Goal: Task Accomplishment & Management: Use online tool/utility

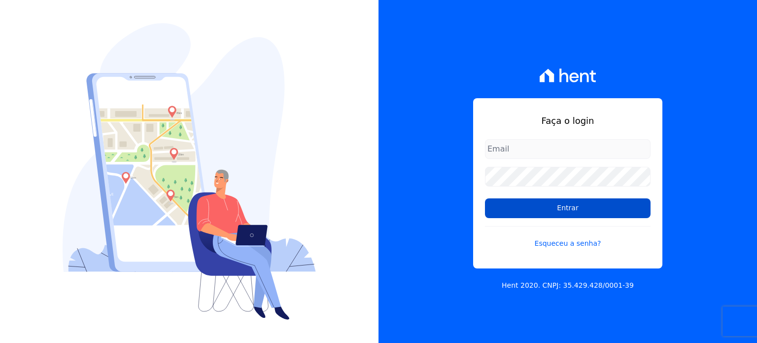
type input "[EMAIL_ADDRESS][PERSON_NAME][DOMAIN_NAME]"
click at [595, 208] on input "Entrar" at bounding box center [568, 208] width 166 height 20
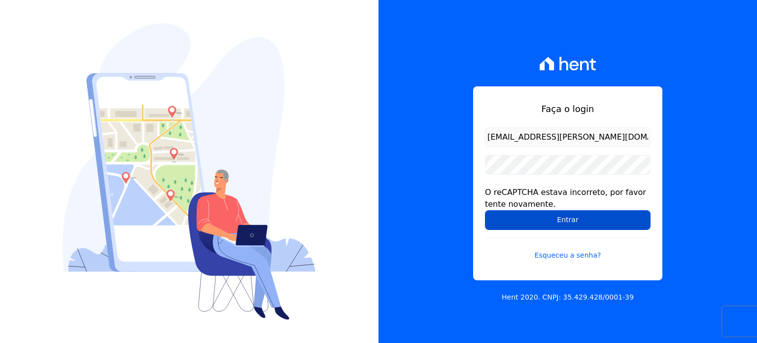
click at [530, 220] on input "Entrar" at bounding box center [568, 220] width 166 height 20
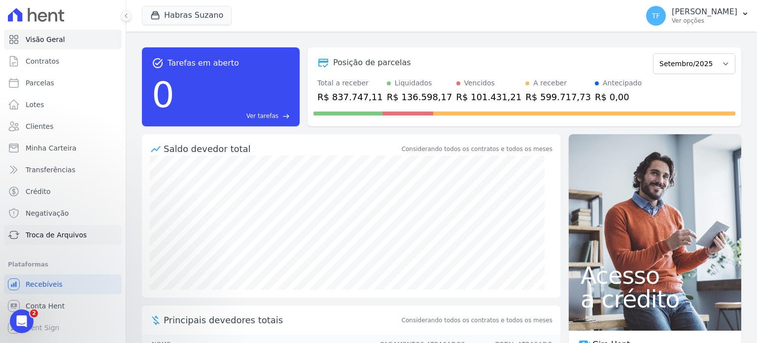
click at [53, 239] on span "Troca de Arquivos" at bounding box center [56, 235] width 61 height 10
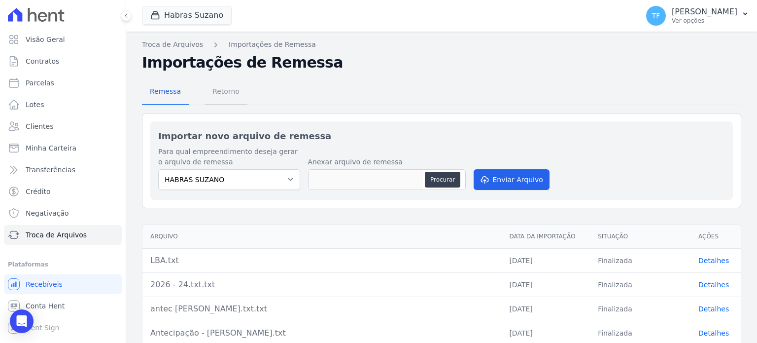
click at [218, 95] on span "Retorno" at bounding box center [226, 91] width 39 height 20
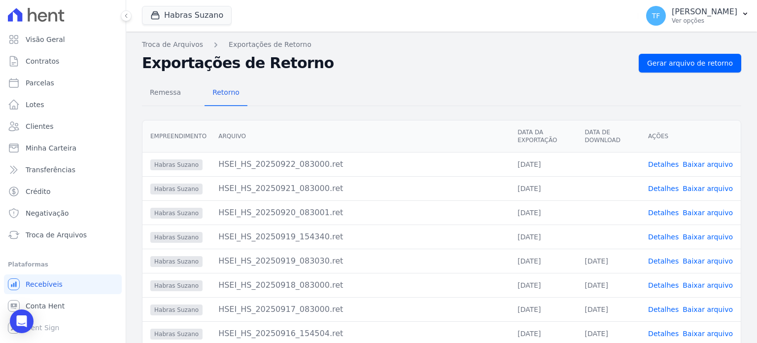
click at [705, 238] on link "Baixar arquivo" at bounding box center [708, 237] width 50 height 8
click at [701, 214] on link "Baixar arquivo" at bounding box center [708, 212] width 50 height 8
click at [696, 187] on link "Baixar arquivo" at bounding box center [708, 188] width 50 height 8
click at [693, 163] on link "Baixar arquivo" at bounding box center [708, 164] width 50 height 8
click at [661, 186] on link "Detalhes" at bounding box center [663, 188] width 31 height 8
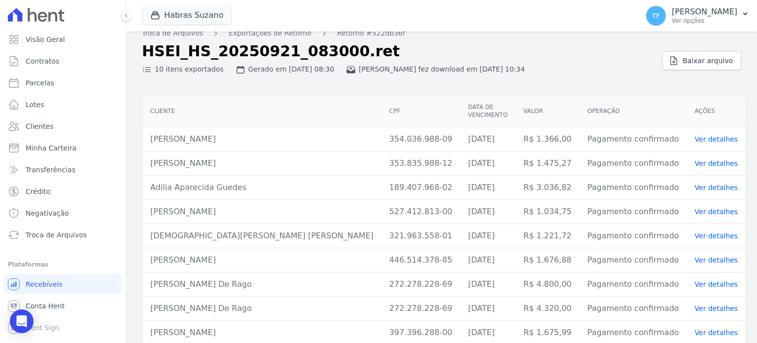
scroll to position [36, 0]
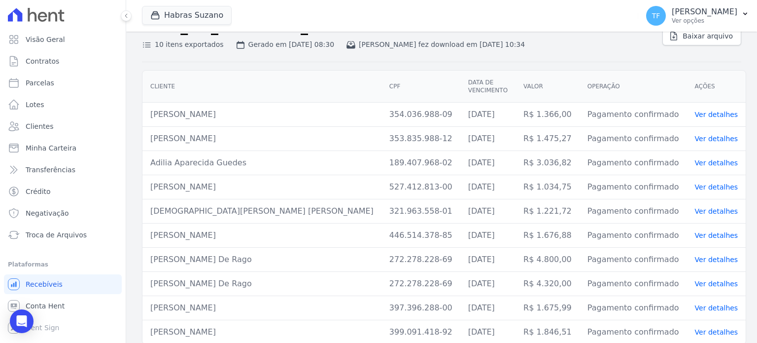
drag, startPoint x: 150, startPoint y: 106, endPoint x: 283, endPoint y: 105, distance: 133.6
click at [283, 105] on td "Regivaldo Gonçalves Santos Junior" at bounding box center [261, 115] width 239 height 24
copy td "Regivaldo Gonçalves Santos Junior"
click at [528, 107] on td "R$ 1.366,00" at bounding box center [548, 115] width 64 height 24
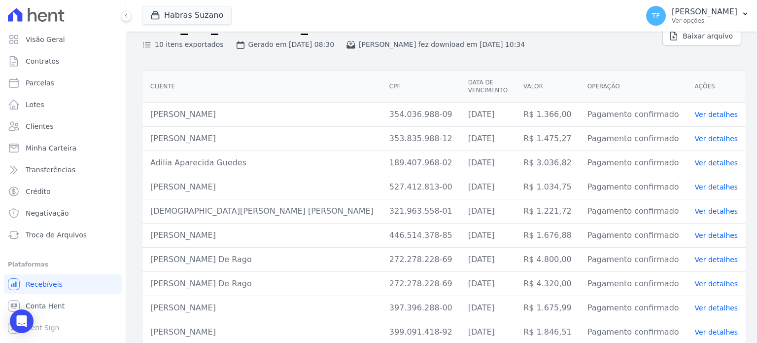
copy td "1.366,00"
click at [534, 127] on td "R$ 1.475,27" at bounding box center [548, 139] width 64 height 24
click at [534, 128] on td "R$ 1.475,27" at bounding box center [548, 139] width 64 height 24
copy td "1.475,27"
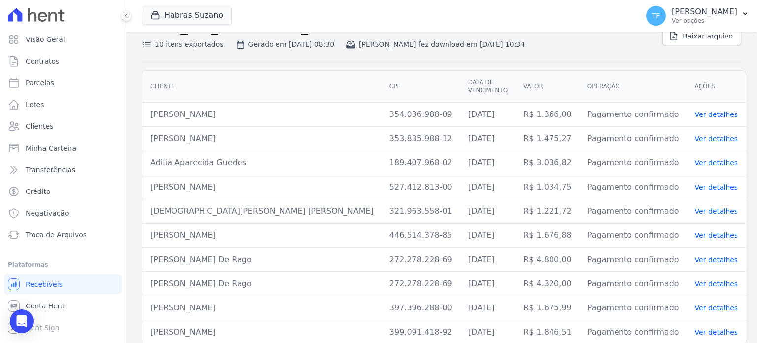
click at [695, 135] on link "Ver detalhes" at bounding box center [716, 139] width 43 height 8
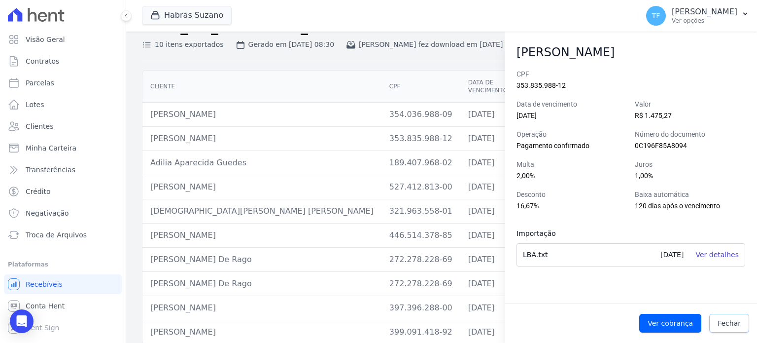
click at [739, 317] on link "Fechar" at bounding box center [729, 322] width 40 height 19
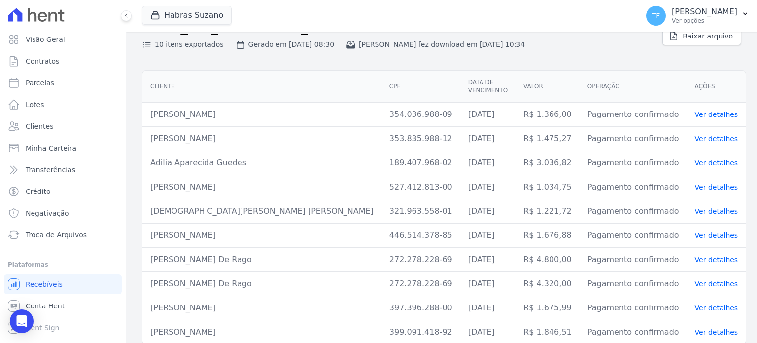
drag, startPoint x: 149, startPoint y: 154, endPoint x: 236, endPoint y: 151, distance: 86.3
click at [236, 151] on td "Adilia Aparecida Guedes" at bounding box center [261, 163] width 239 height 24
copy td "Adilia Aparecida Guedes"
click at [698, 159] on link "Ver detalhes" at bounding box center [716, 163] width 43 height 8
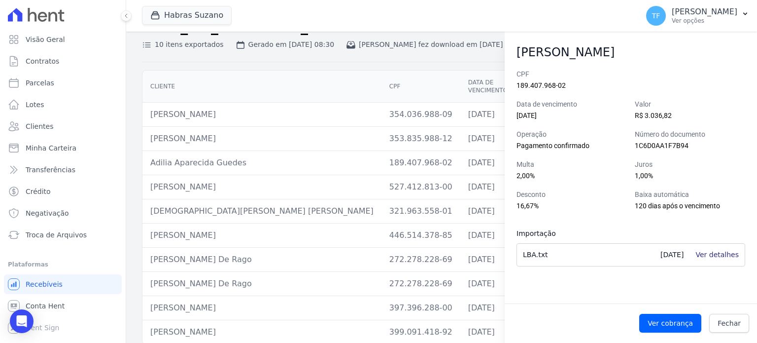
click at [724, 255] on link "Ver detalhes" at bounding box center [716, 254] width 43 height 8
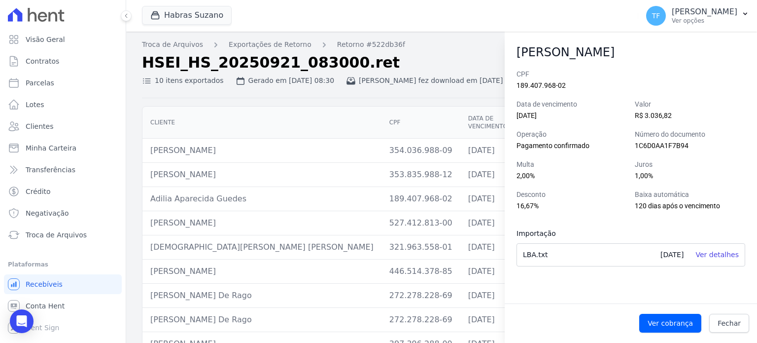
click at [749, 320] on div "Ver cobrança Fechar" at bounding box center [631, 323] width 252 height 35
click at [743, 313] on div "Ver cobrança Fechar" at bounding box center [631, 323] width 252 height 35
click at [735, 324] on span "Fechar" at bounding box center [729, 323] width 23 height 10
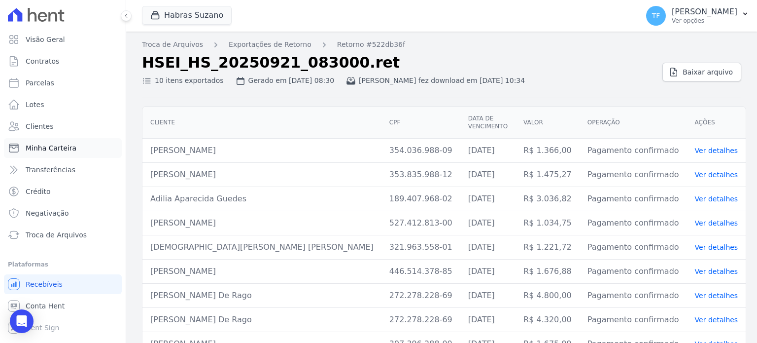
click at [67, 144] on span "Minha Carteira" at bounding box center [51, 148] width 51 height 10
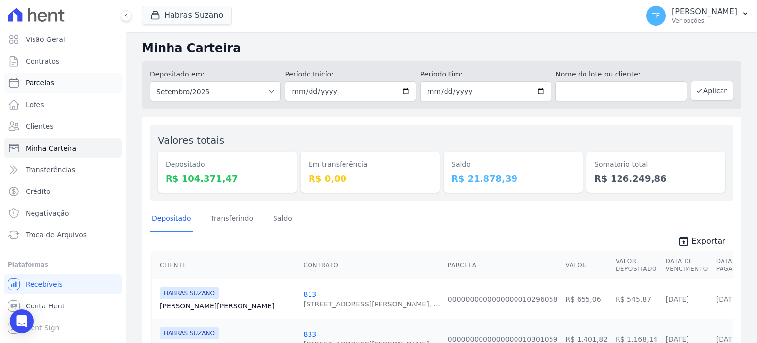
click at [46, 84] on span "Parcelas" at bounding box center [40, 83] width 29 height 10
select select
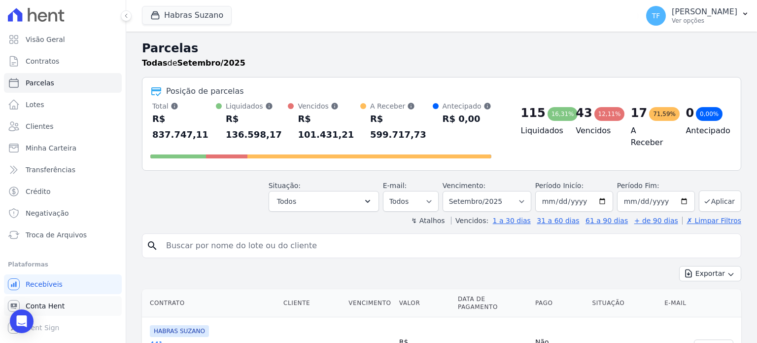
click at [42, 303] on span "Conta Hent" at bounding box center [45, 306] width 39 height 10
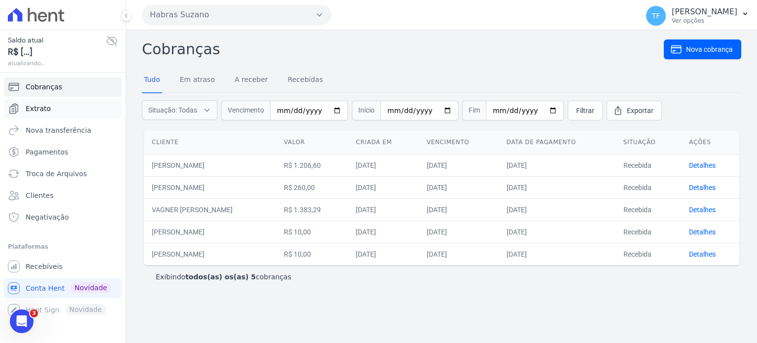
click at [45, 117] on link "Extrato" at bounding box center [63, 109] width 118 height 20
click at [41, 108] on span "Extrato" at bounding box center [38, 109] width 25 height 10
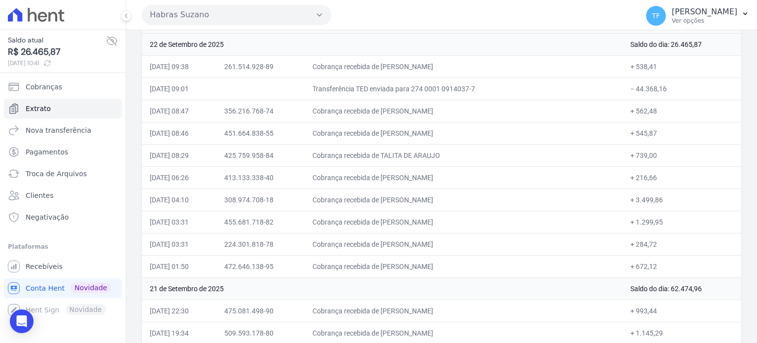
scroll to position [533, 0]
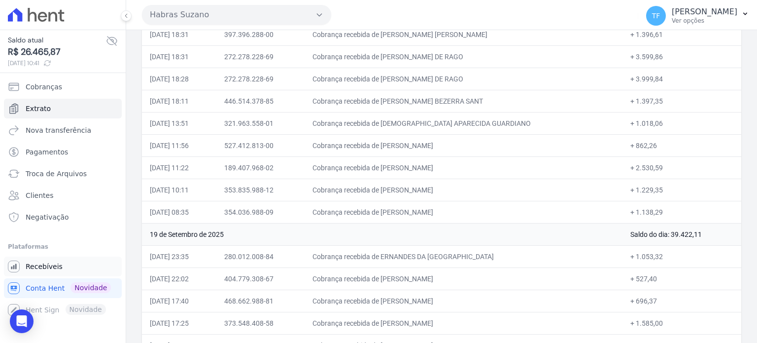
click at [53, 264] on span "Recebíveis" at bounding box center [44, 266] width 37 height 10
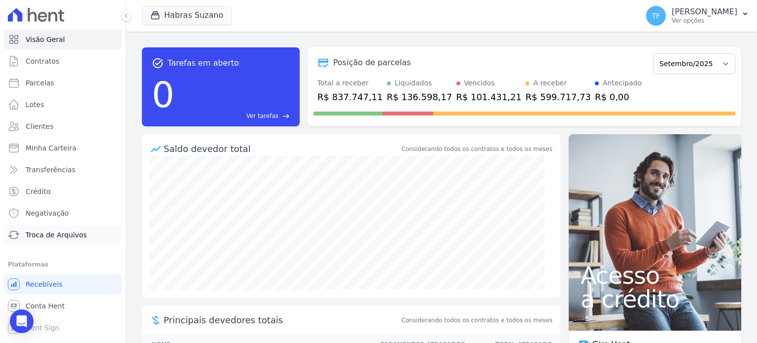
click at [61, 235] on span "Troca de Arquivos" at bounding box center [56, 235] width 61 height 10
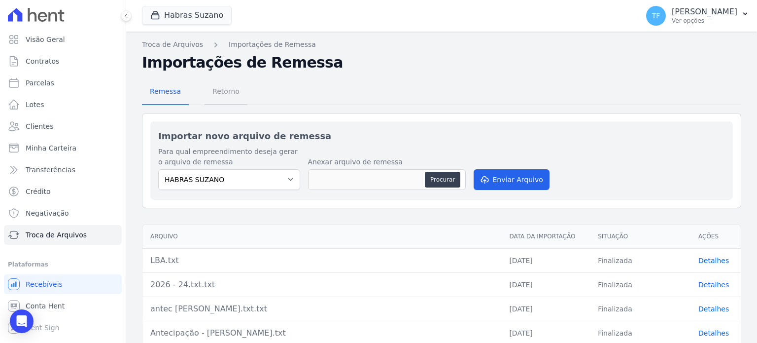
click at [227, 91] on span "Retorno" at bounding box center [226, 91] width 39 height 20
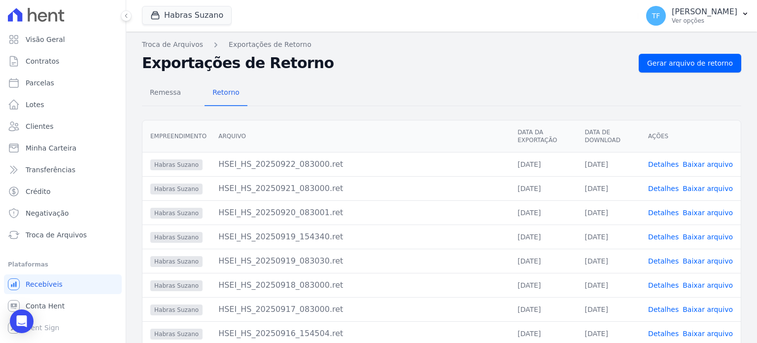
click at [656, 185] on link "Detalhes" at bounding box center [663, 188] width 31 height 8
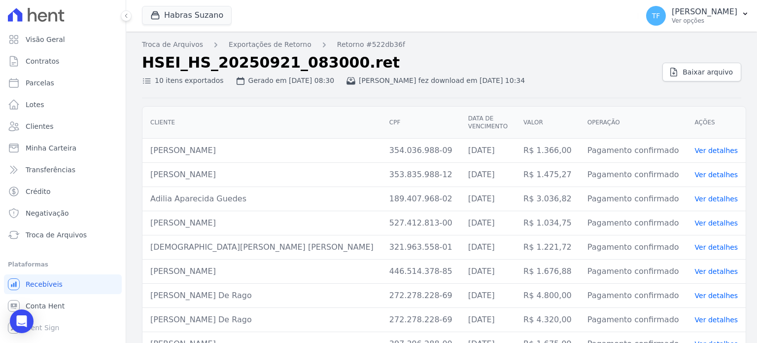
click at [750, 120] on main "Troca de Arquivos Exportações de Retorno Retorno #522db36f HSEI_HS_20250921_083…" at bounding box center [441, 187] width 631 height 311
click at [47, 283] on span "Recebíveis" at bounding box center [44, 284] width 37 height 10
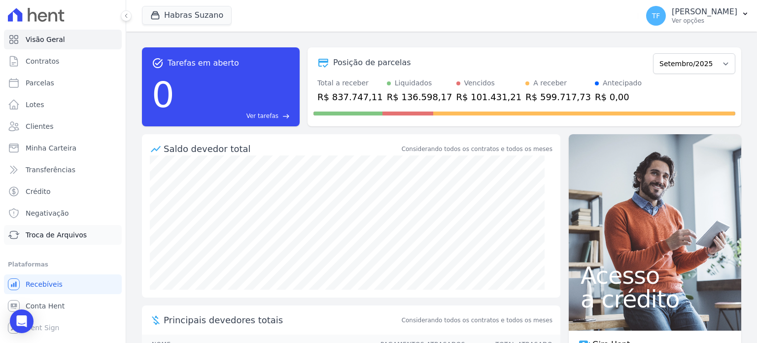
click at [74, 230] on span "Troca de Arquivos" at bounding box center [56, 235] width 61 height 10
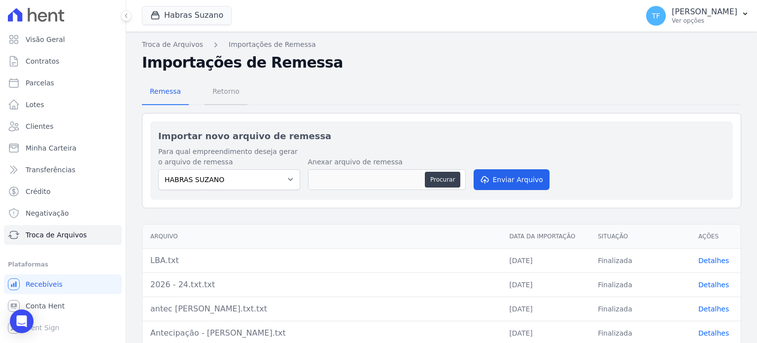
click at [233, 86] on span "Retorno" at bounding box center [226, 91] width 39 height 20
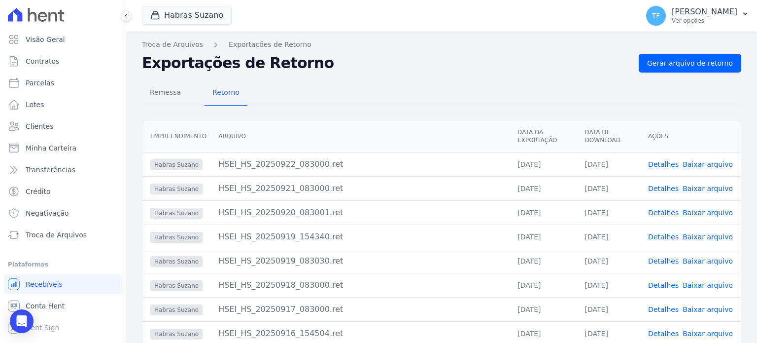
click at [664, 162] on link "Detalhes" at bounding box center [663, 164] width 31 height 8
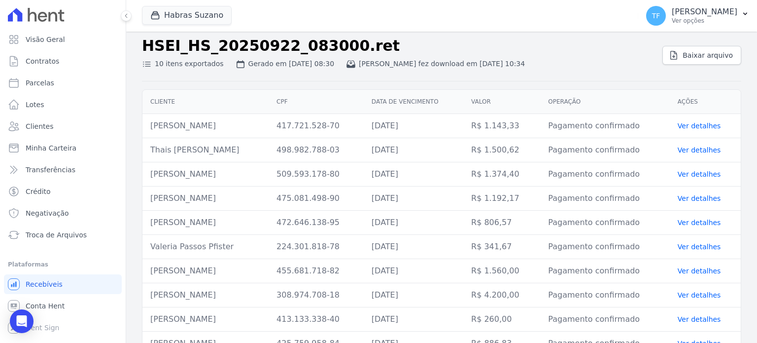
scroll to position [36, 0]
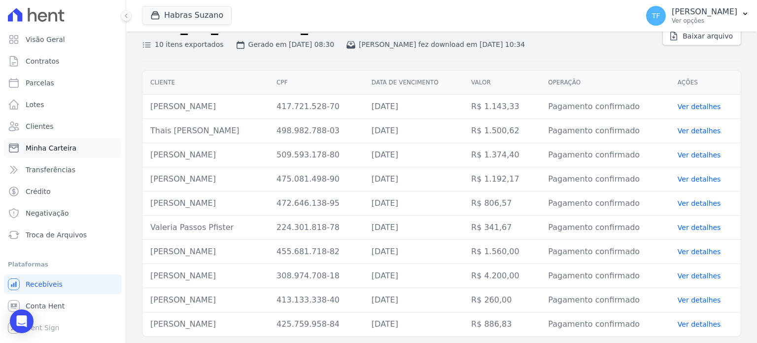
click at [62, 147] on span "Minha Carteira" at bounding box center [51, 148] width 51 height 10
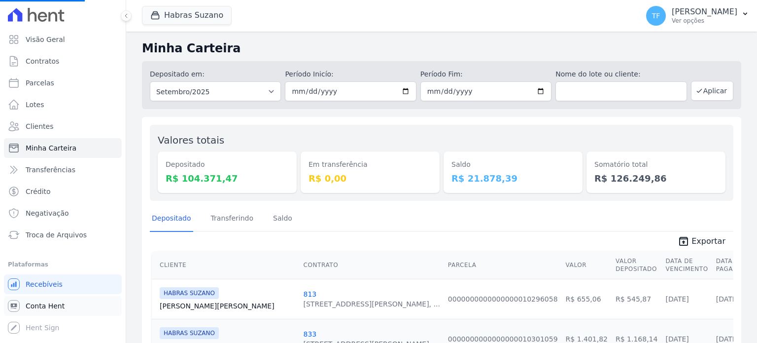
click at [65, 301] on link "Conta Hent" at bounding box center [63, 306] width 118 height 20
click at [55, 298] on link "Conta Hent" at bounding box center [63, 306] width 118 height 20
click at [51, 307] on span "Conta Hent" at bounding box center [45, 306] width 39 height 10
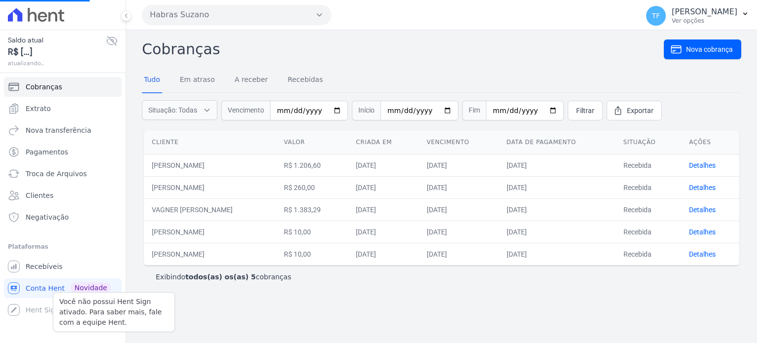
click at [53, 311] on div "Você não possui Hent Sign ativado. Para saber mais, fale com a equipe Hent." at bounding box center [114, 312] width 122 height 40
click at [52, 111] on link "Extrato" at bounding box center [63, 109] width 118 height 20
click at [41, 113] on link "Extrato" at bounding box center [63, 109] width 118 height 20
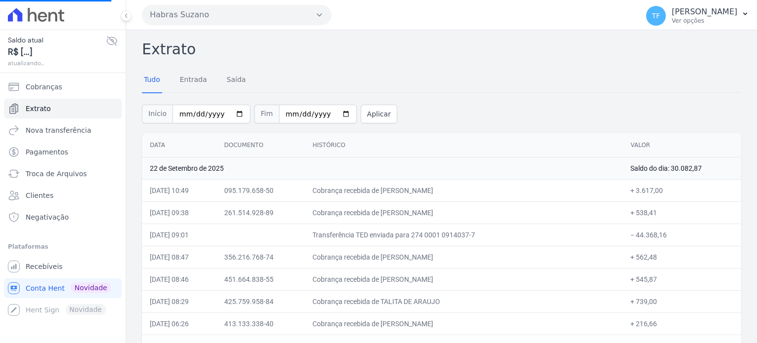
drag, startPoint x: 755, startPoint y: 52, endPoint x: 757, endPoint y: 83, distance: 30.6
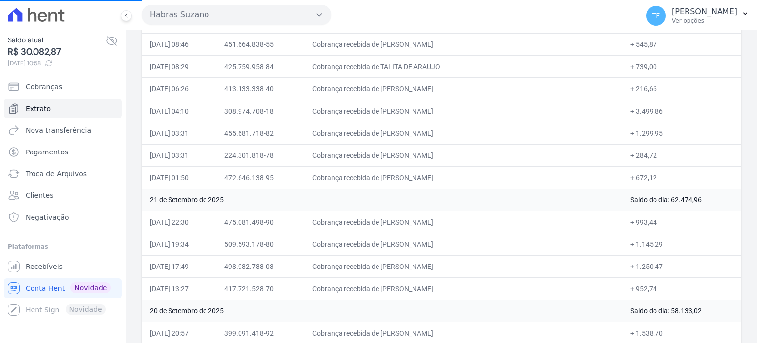
scroll to position [167, 0]
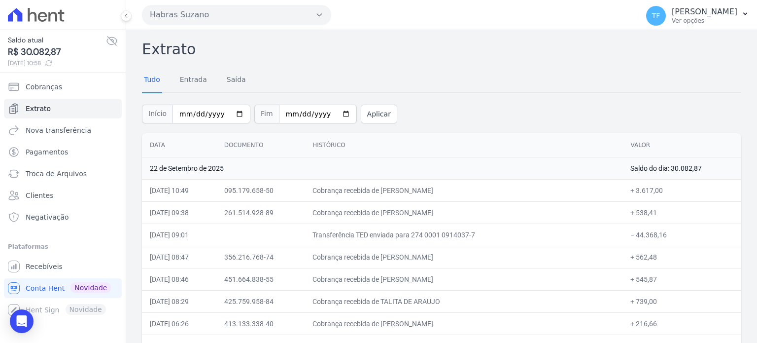
drag, startPoint x: 753, startPoint y: 56, endPoint x: 757, endPoint y: 90, distance: 34.2
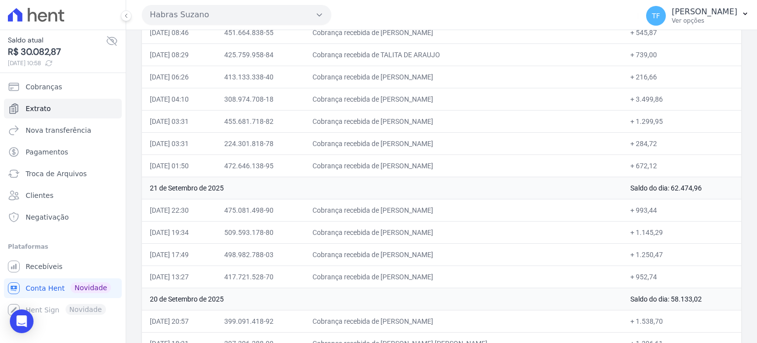
scroll to position [251, 0]
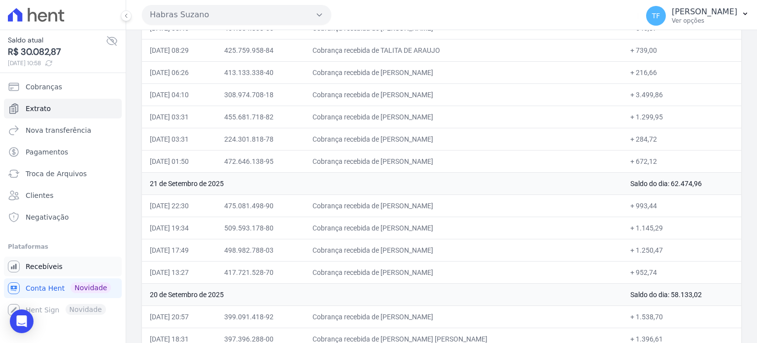
click at [52, 266] on span "Recebíveis" at bounding box center [44, 266] width 37 height 10
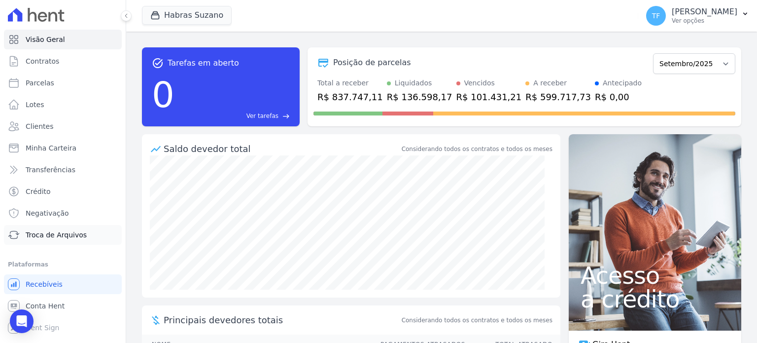
click at [69, 238] on span "Troca de Arquivos" at bounding box center [56, 235] width 61 height 10
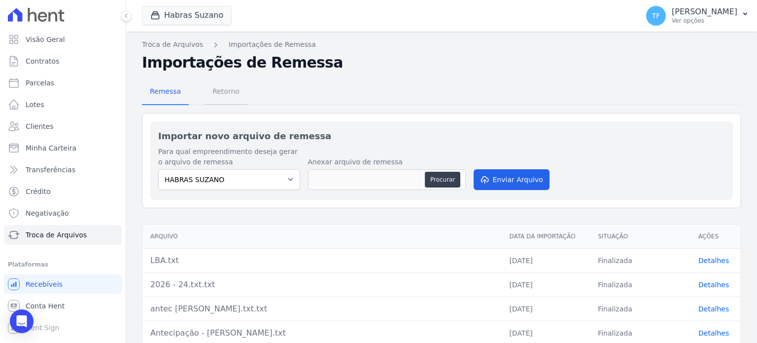
click at [222, 85] on span "Retorno" at bounding box center [226, 91] width 39 height 20
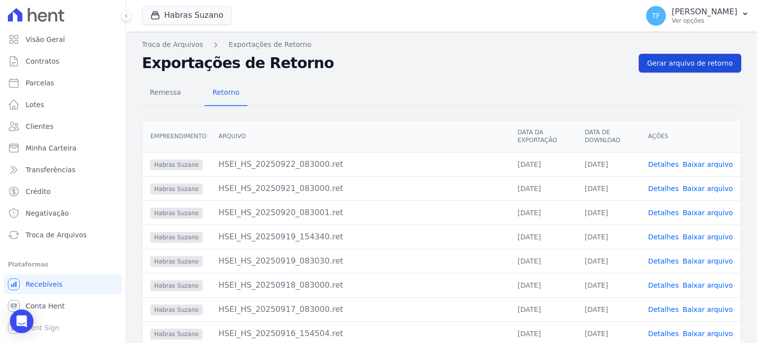
click at [688, 61] on span "Gerar arquivo de retorno" at bounding box center [690, 63] width 86 height 10
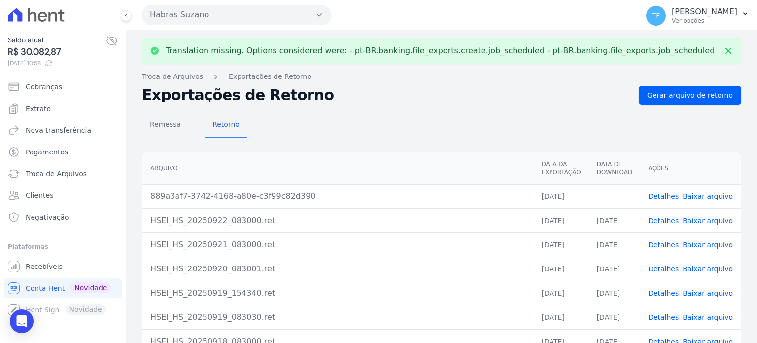
click at [692, 194] on link "Baixar arquivo" at bounding box center [708, 196] width 50 height 8
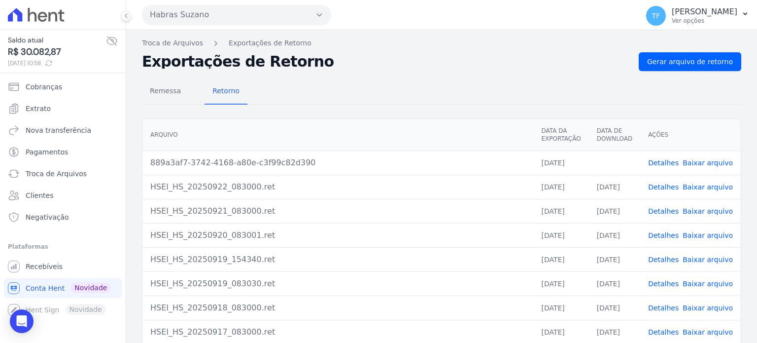
click at [702, 161] on link "Baixar arquivo" at bounding box center [708, 163] width 50 height 8
